Goal: Information Seeking & Learning: Learn about a topic

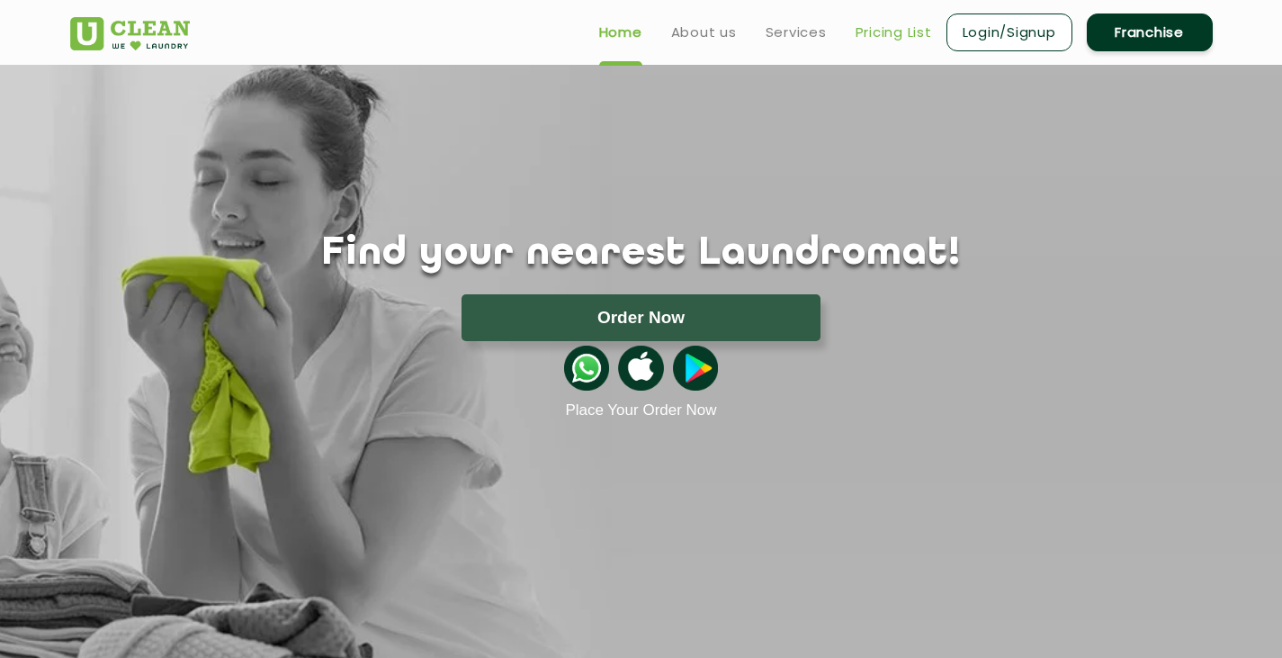
click at [886, 22] on link "Pricing List" at bounding box center [894, 33] width 76 height 22
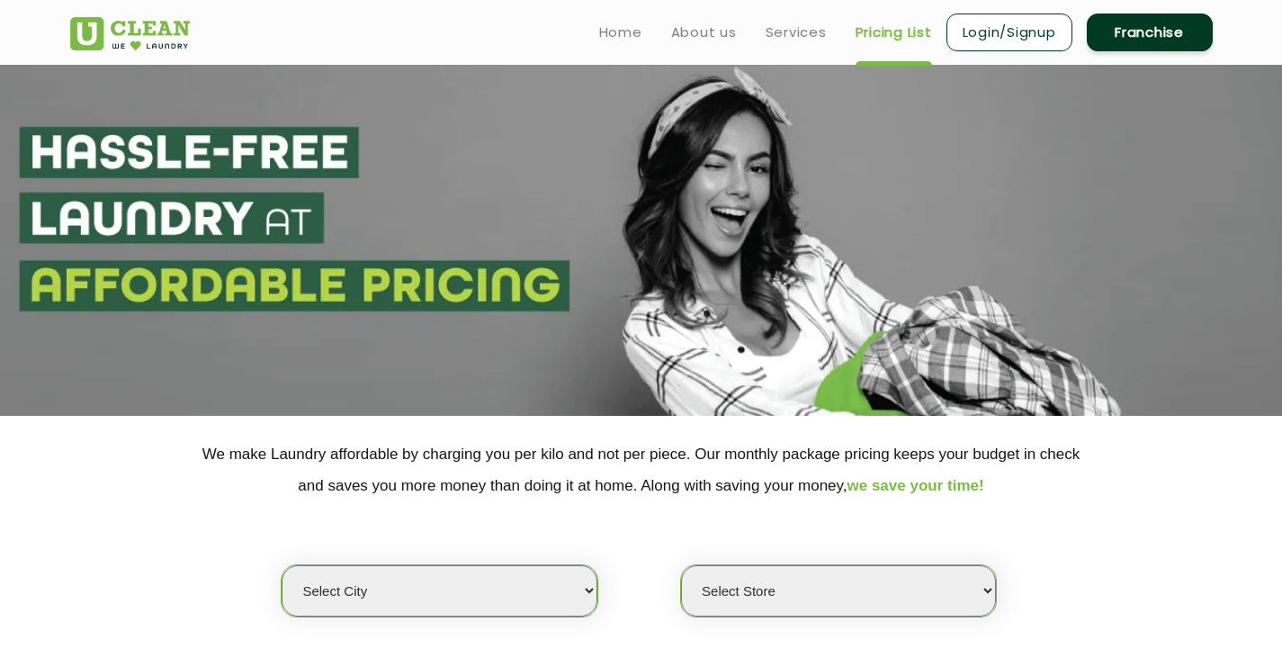
click at [413, 592] on select "Select city [GEOGRAPHIC_DATA] [GEOGRAPHIC_DATA] [GEOGRAPHIC_DATA] [GEOGRAPHIC_D…" at bounding box center [439, 590] width 315 height 51
select select "29"
click at [282, 565] on select "Select city [GEOGRAPHIC_DATA] [GEOGRAPHIC_DATA] [GEOGRAPHIC_DATA] [GEOGRAPHIC_D…" at bounding box center [439, 590] width 315 height 51
click at [788, 579] on select "Select Store UClean Jagdeopath Patna" at bounding box center [838, 590] width 315 height 51
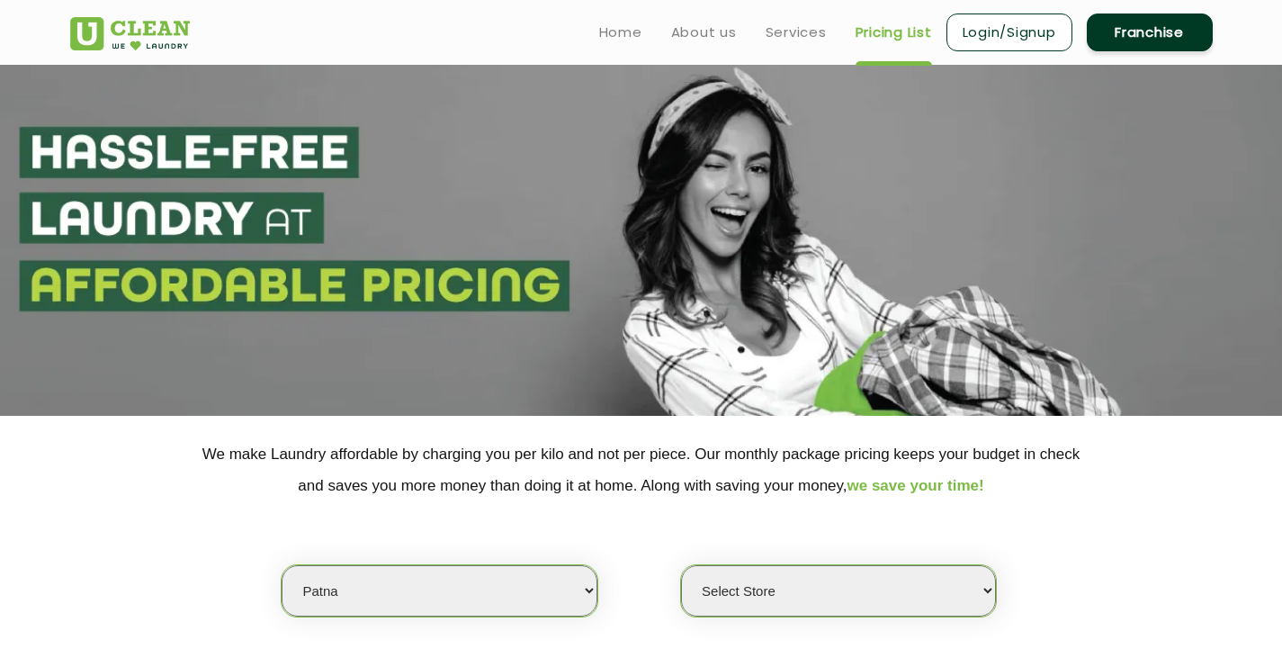
click at [788, 579] on select "Select Store UClean Jagdeopath Patna" at bounding box center [838, 590] width 315 height 51
select select "325"
click at [681, 565] on select "Select Store UClean Jagdeopath Patna" at bounding box center [838, 590] width 315 height 51
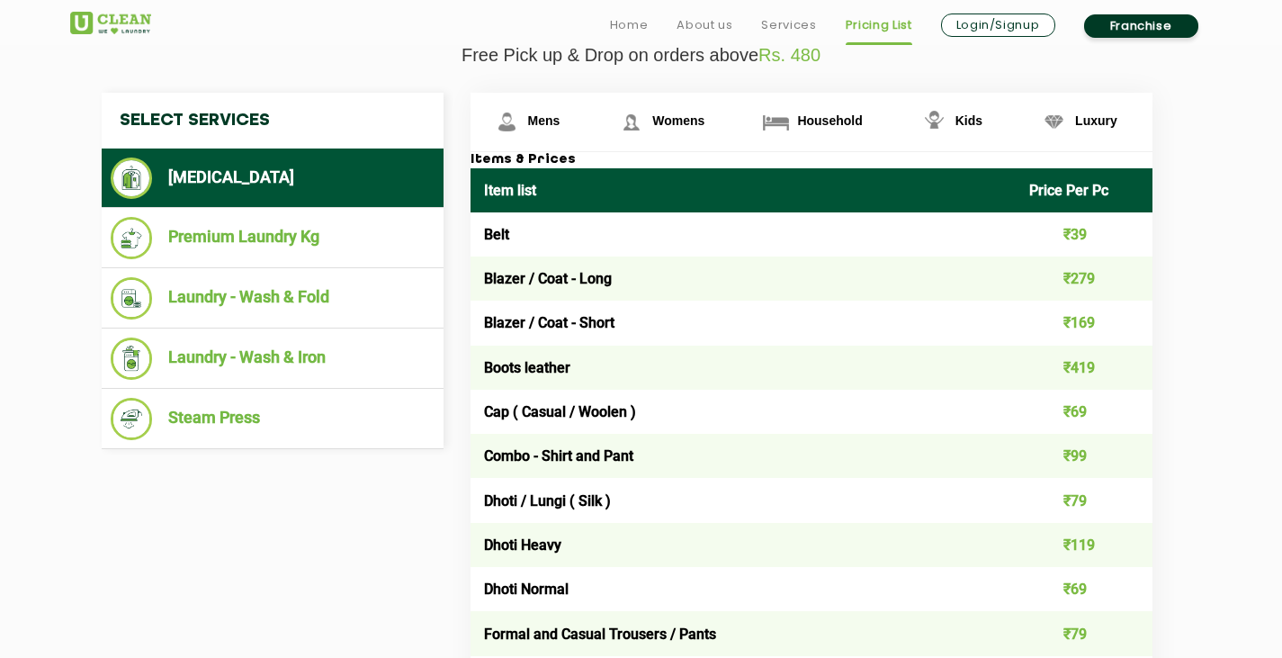
scroll to position [676, 0]
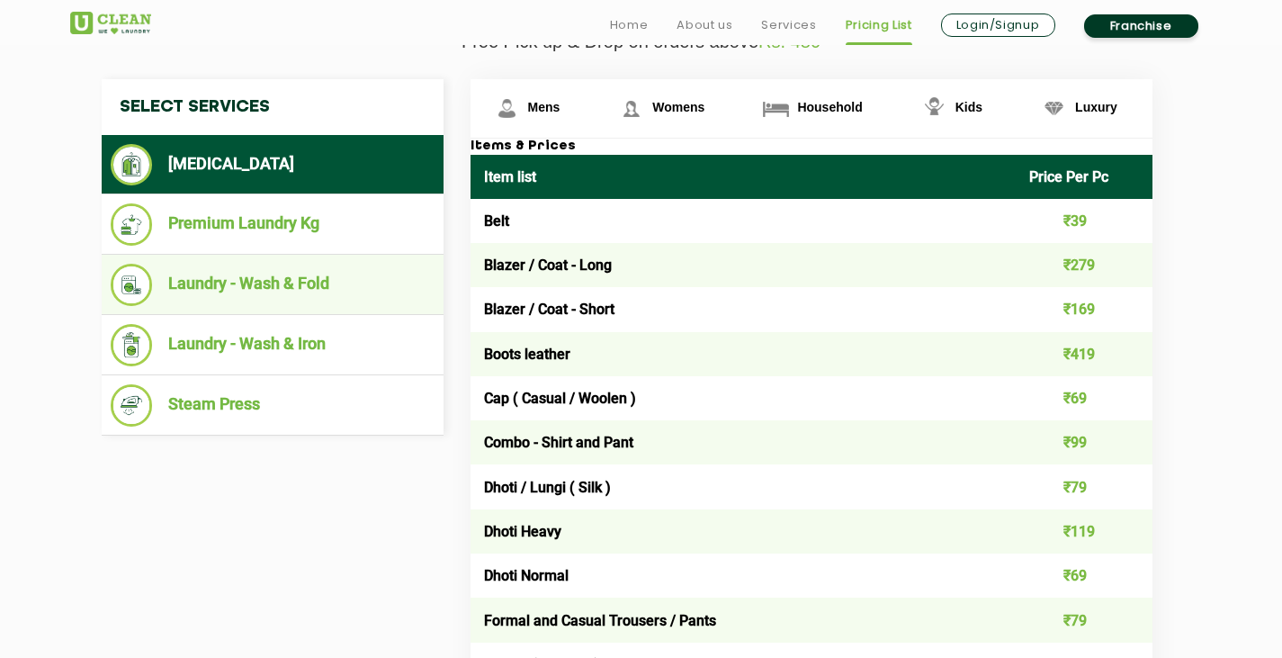
click at [229, 288] on li "Laundry - Wash & Fold" at bounding box center [273, 285] width 324 height 42
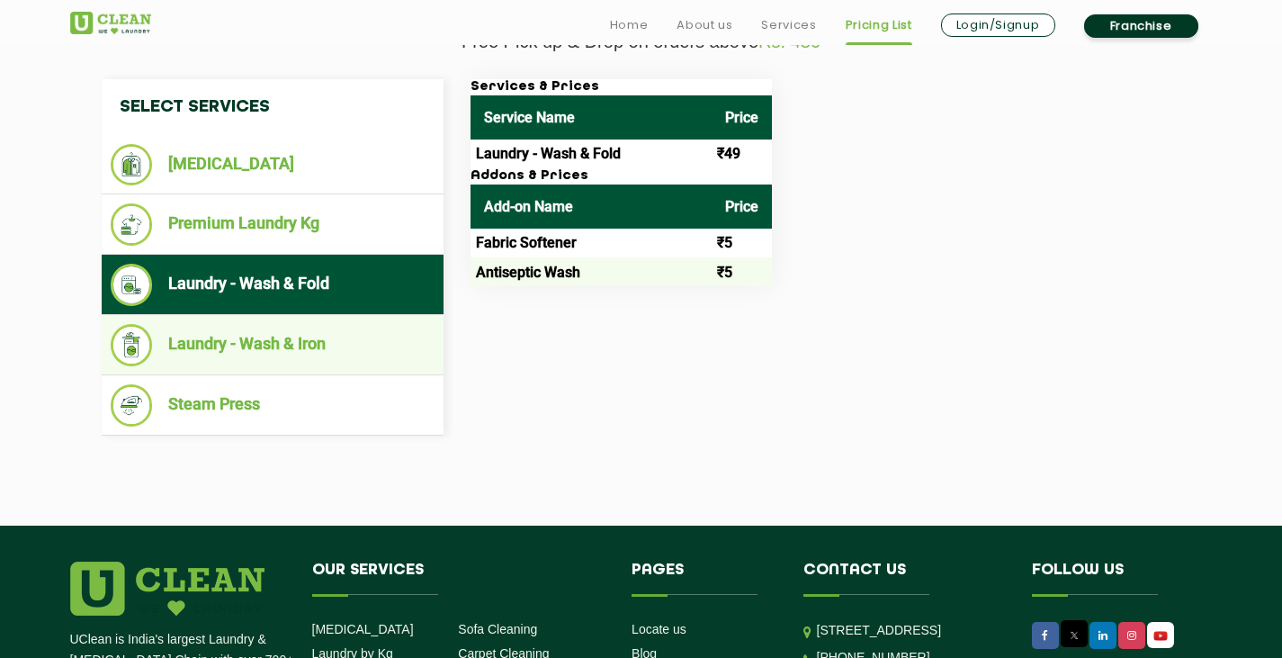
click at [243, 337] on li "Laundry - Wash & Iron" at bounding box center [273, 345] width 324 height 42
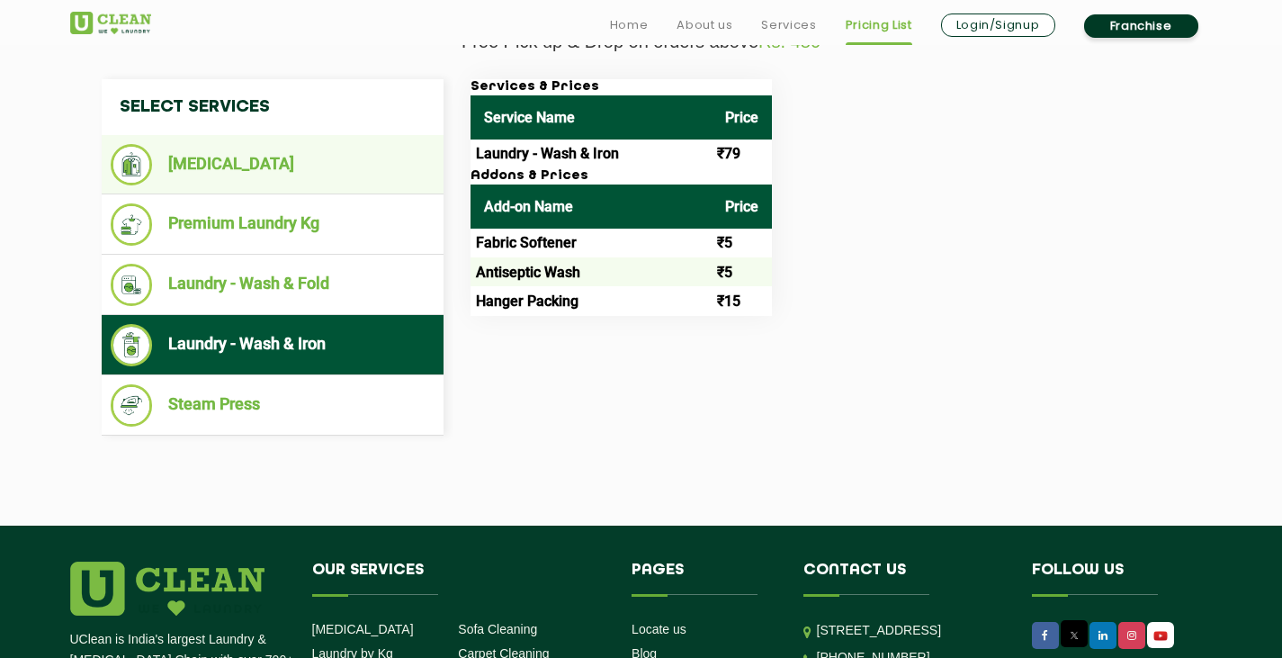
click at [185, 162] on li "[MEDICAL_DATA]" at bounding box center [273, 164] width 324 height 41
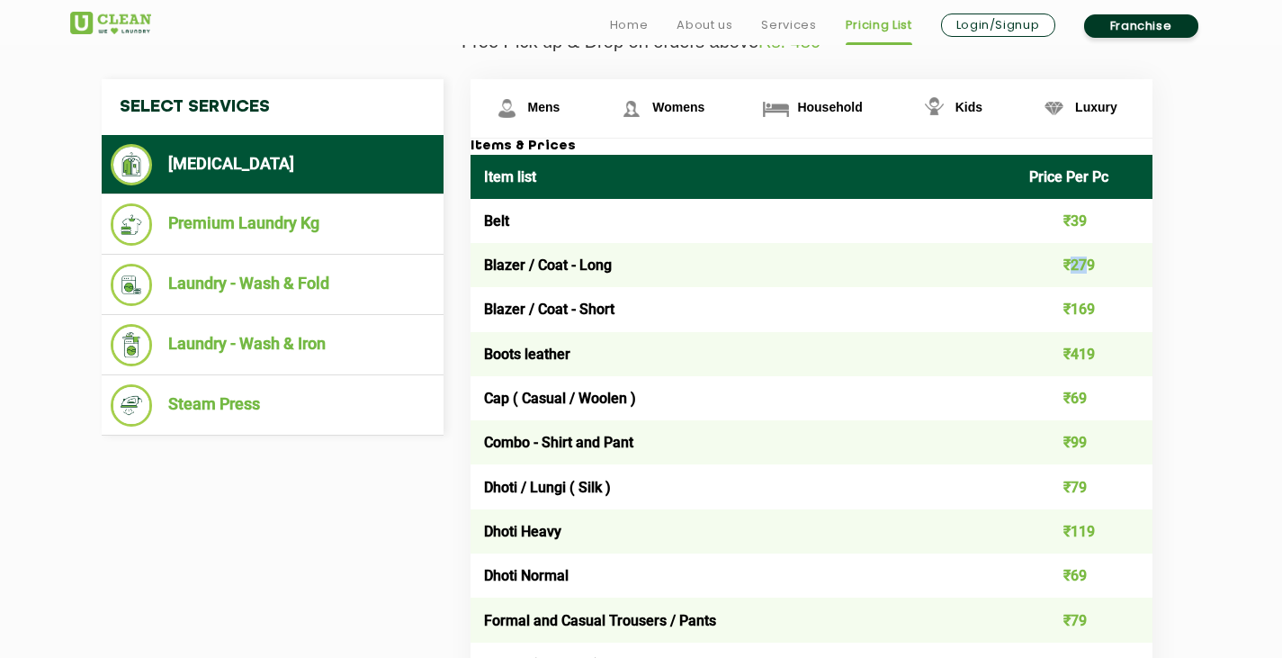
drag, startPoint x: 1071, startPoint y: 263, endPoint x: 1087, endPoint y: 265, distance: 16.3
click at [1087, 265] on td "₹279" at bounding box center [1084, 265] width 137 height 44
click at [551, 441] on td "Combo - Shirt and Pant" at bounding box center [744, 442] width 546 height 44
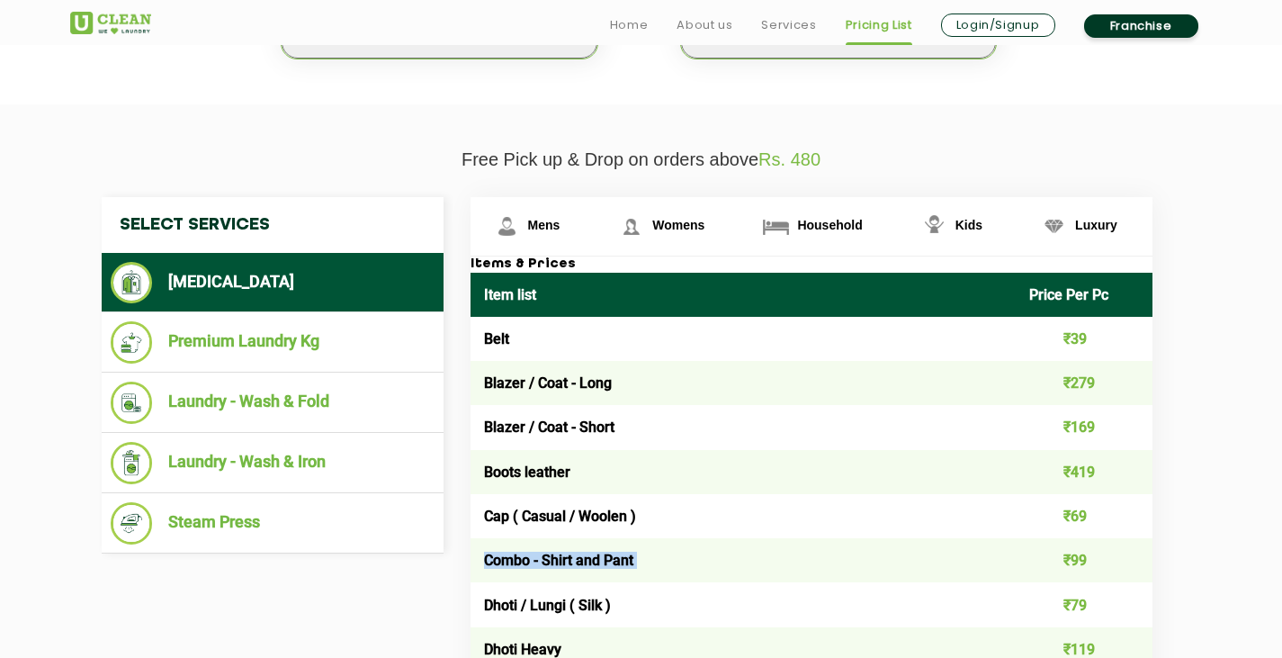
scroll to position [564, 0]
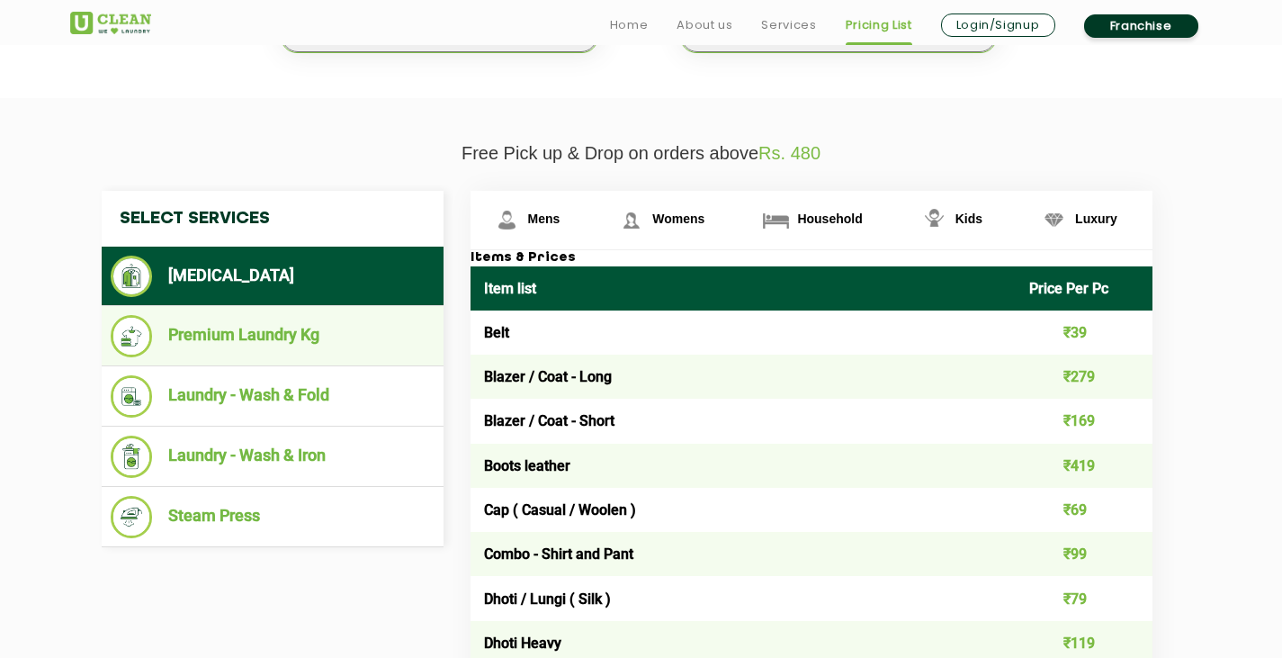
click at [277, 345] on li "Premium Laundry Kg" at bounding box center [273, 336] width 324 height 42
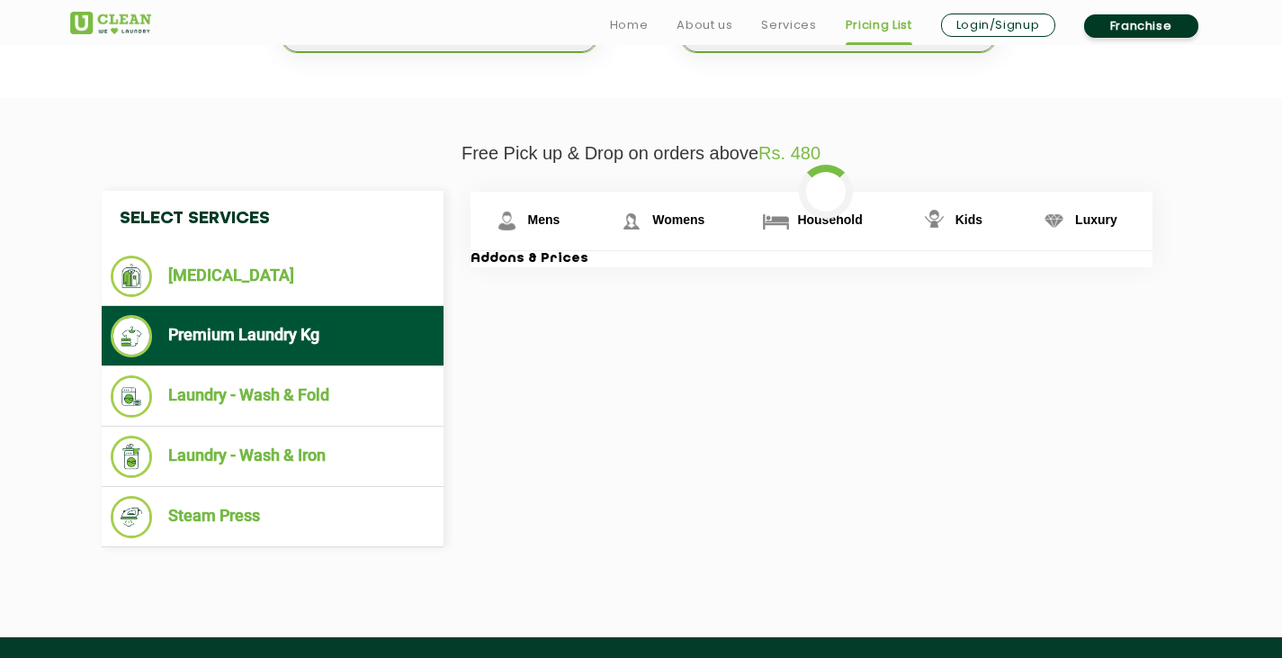
scroll to position [0, 0]
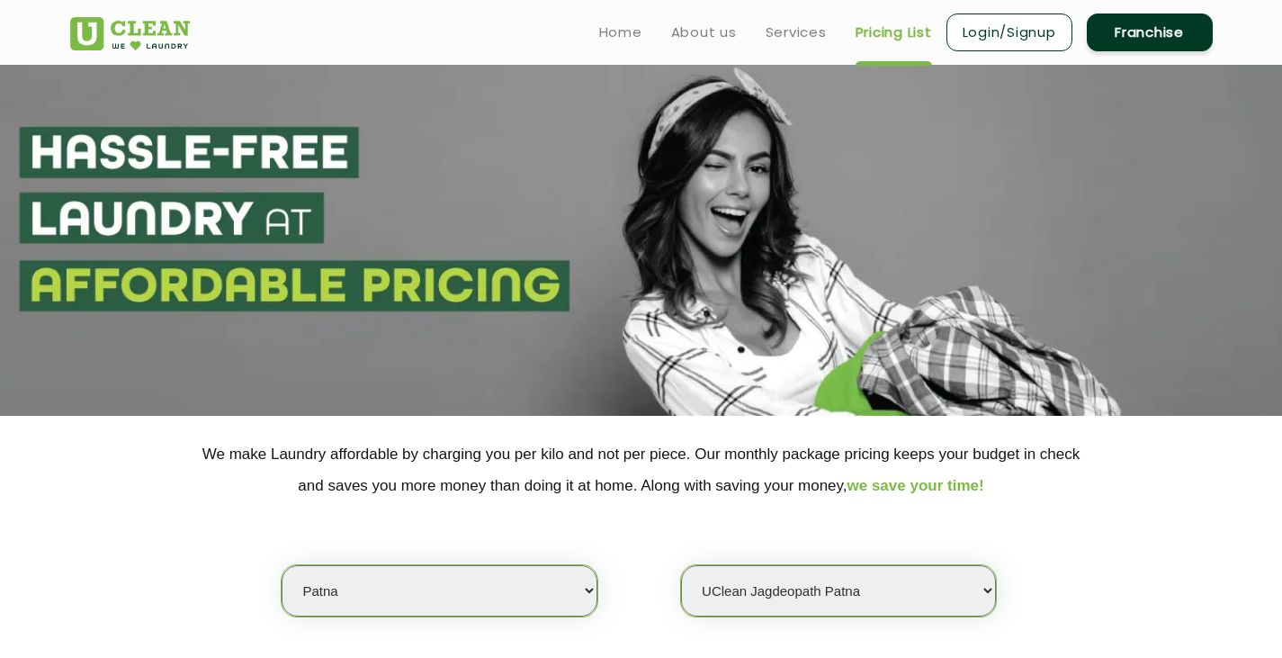
click at [770, 610] on select "Select Store UClean Jagdeopath Patna" at bounding box center [838, 590] width 315 height 51
click at [466, 580] on select "Select city [GEOGRAPHIC_DATA] [GEOGRAPHIC_DATA] [GEOGRAPHIC_DATA] [GEOGRAPHIC_D…" at bounding box center [439, 590] width 315 height 51
select select "2"
click at [282, 565] on select "Select city [GEOGRAPHIC_DATA] [GEOGRAPHIC_DATA] [GEOGRAPHIC_DATA] [GEOGRAPHIC_D…" at bounding box center [439, 590] width 315 height 51
click at [888, 583] on select "Select Store UClean Jagdeopath Patna" at bounding box center [838, 590] width 315 height 51
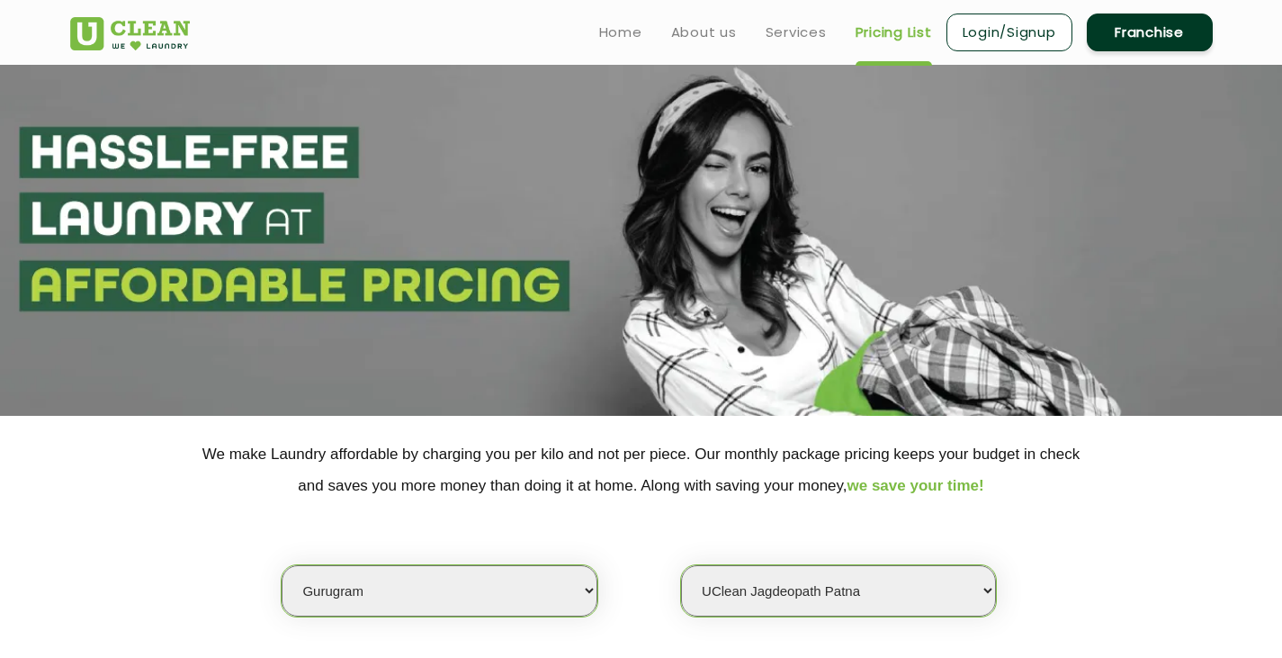
click at [888, 583] on select "Select Store UClean Jagdeopath Patna" at bounding box center [838, 590] width 315 height 51
click at [493, 581] on select "Select city [GEOGRAPHIC_DATA] [GEOGRAPHIC_DATA] [GEOGRAPHIC_DATA] [GEOGRAPHIC_D…" at bounding box center [439, 590] width 315 height 51
select select "2"
click at [282, 565] on select "Select city [GEOGRAPHIC_DATA] [GEOGRAPHIC_DATA] [GEOGRAPHIC_DATA] [GEOGRAPHIC_D…" at bounding box center [439, 590] width 315 height 51
click at [808, 578] on select "Select Store" at bounding box center [838, 590] width 315 height 51
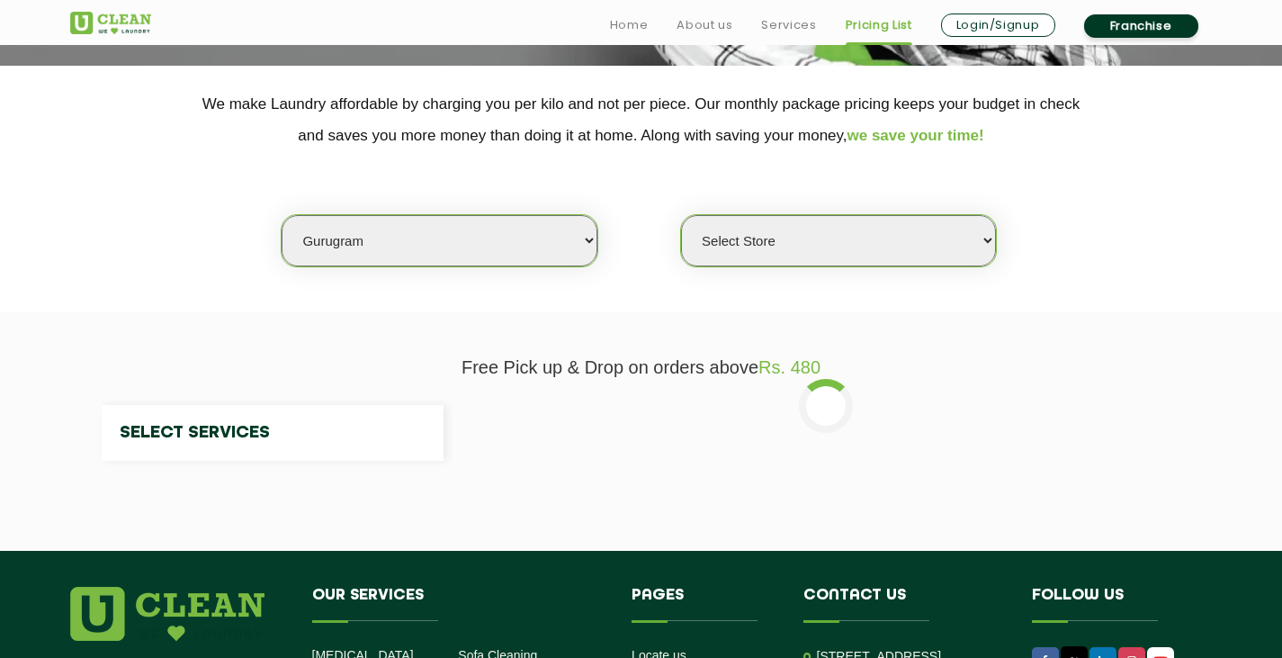
scroll to position [352, 0]
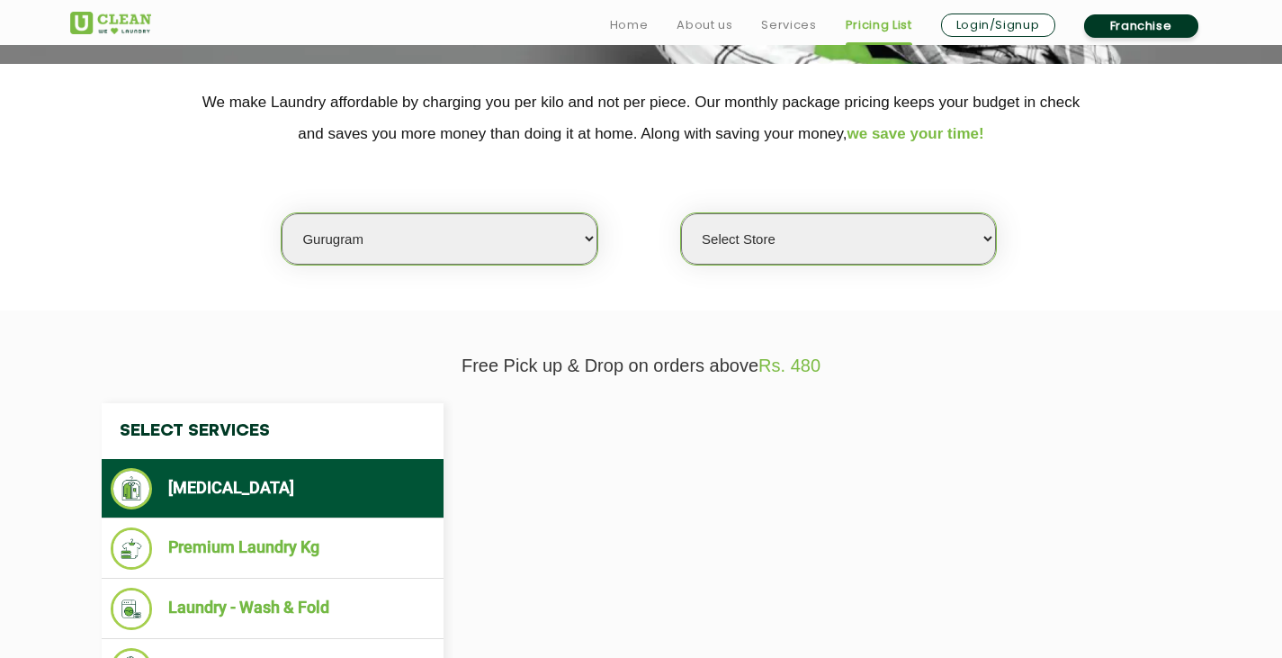
click at [904, 215] on select "Select Store" at bounding box center [838, 238] width 315 height 51
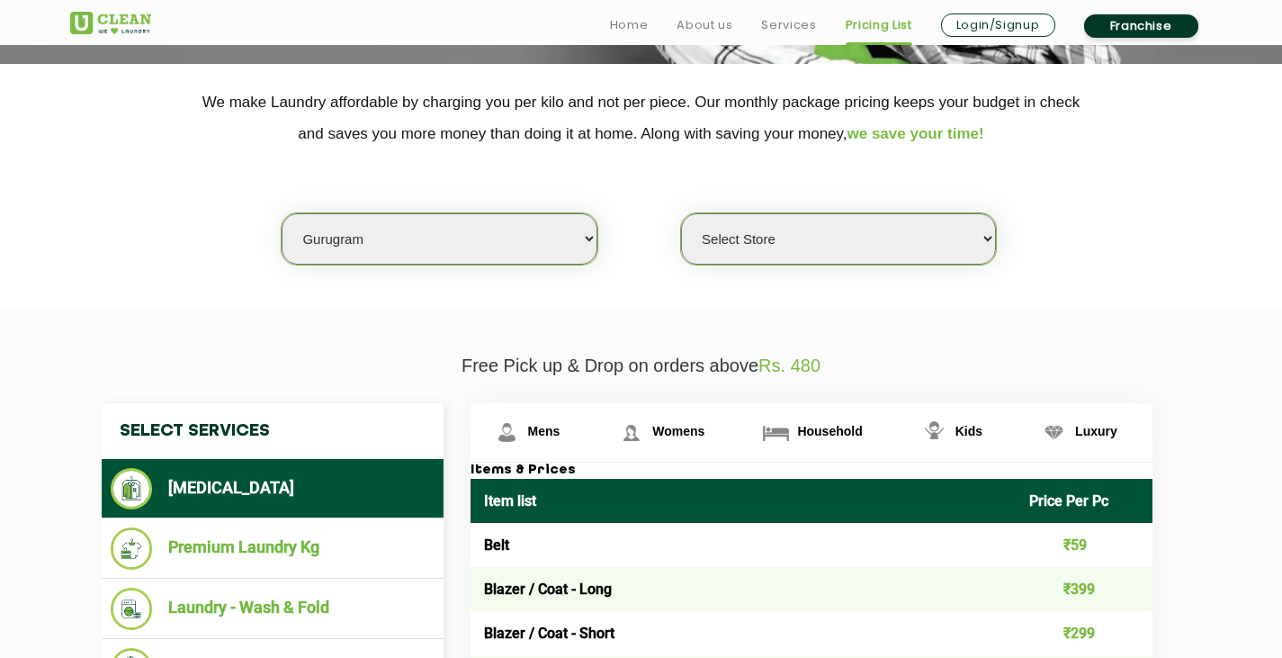
select select "537"
click at [681, 213] on select "Select Store [GEOGRAPHIC_DATA] Sector 66 [GEOGRAPHIC_DATA] Phase [GEOGRAPHIC_DA…" at bounding box center [838, 238] width 315 height 51
